Goal: Transaction & Acquisition: Purchase product/service

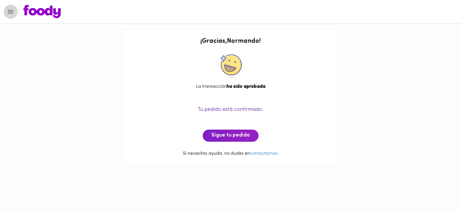
click at [11, 14] on icon "Menu" at bounding box center [10, 11] width 7 height 7
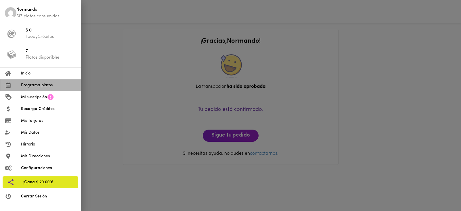
click at [35, 84] on span "Programa platos" at bounding box center [48, 85] width 55 height 6
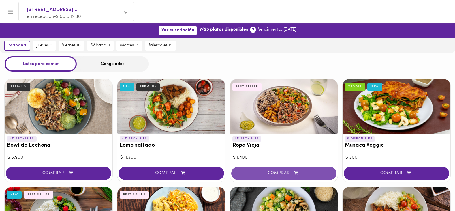
click at [276, 172] on span "COMPRAR" at bounding box center [283, 173] width 91 height 5
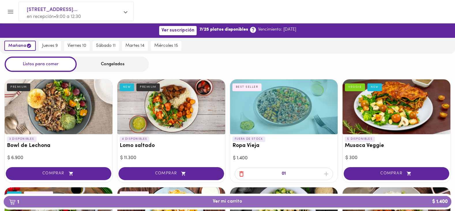
click at [220, 200] on span "1 Ver mi carrito $ 1.400" at bounding box center [227, 201] width 29 height 5
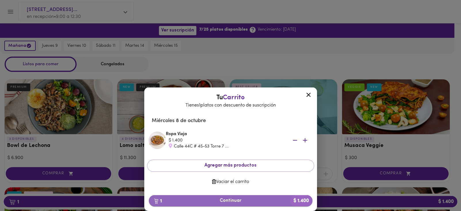
click at [230, 200] on span "1 Continuar $ 1.400" at bounding box center [231, 200] width 154 height 5
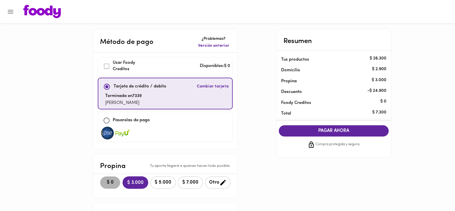
click at [113, 180] on span "$ 0" at bounding box center [110, 182] width 13 height 5
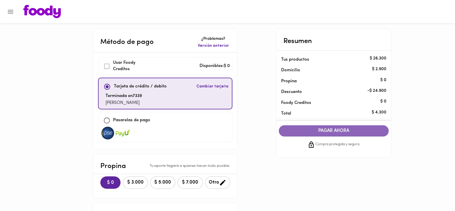
click at [324, 130] on span "PAGAR AHORA" at bounding box center [333, 130] width 99 height 5
